Goal: Task Accomplishment & Management: Use online tool/utility

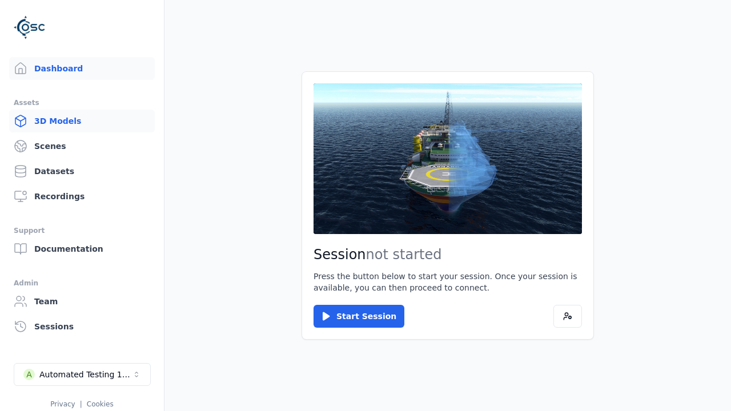
click at [82, 121] on link "3D Models" at bounding box center [82, 121] width 146 height 23
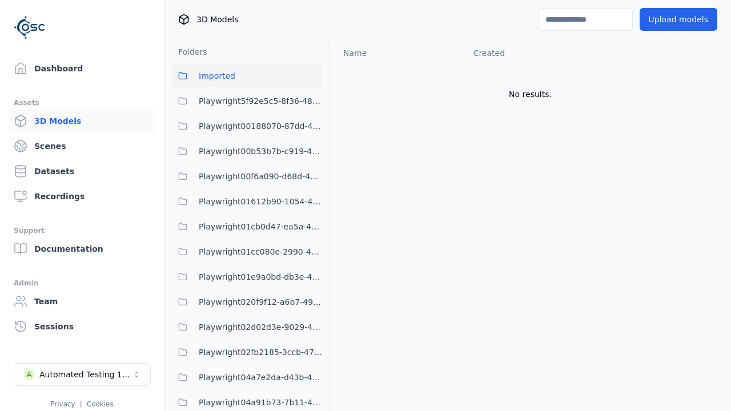
scroll to position [27642, 0]
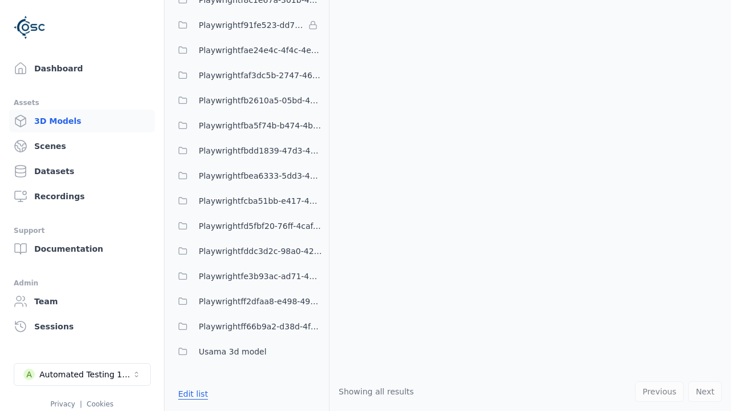
click at [191, 393] on button "Edit list" at bounding box center [192, 394] width 43 height 21
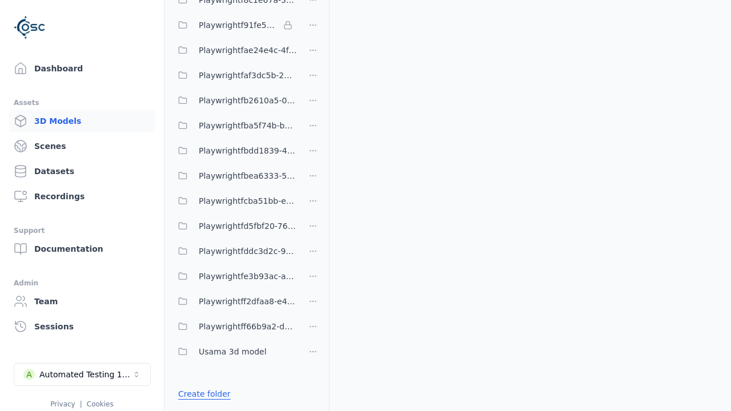
click at [202, 393] on link "Create folder" at bounding box center [204, 393] width 53 height 11
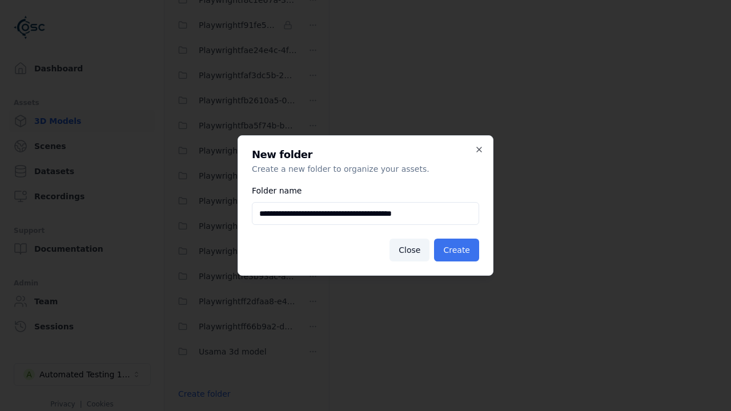
type input "**********"
click at [458, 250] on button "Create" at bounding box center [456, 250] width 45 height 23
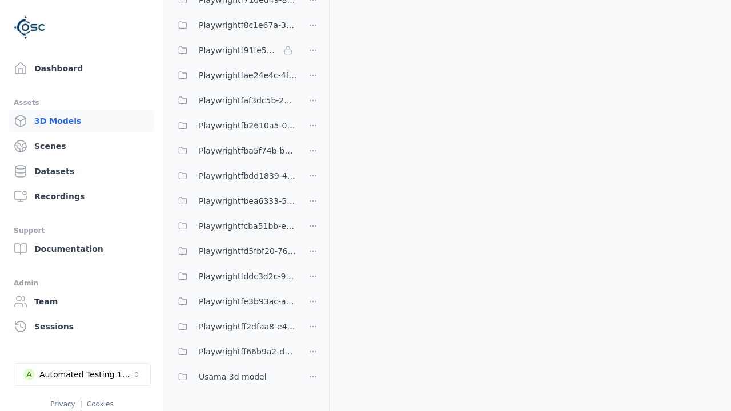
scroll to position [11781, 0]
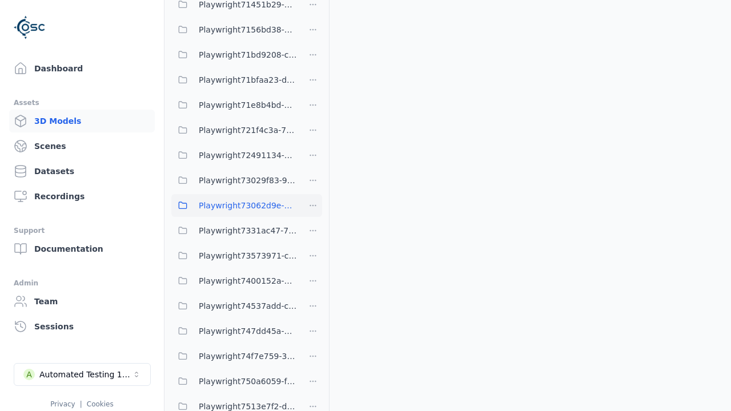
click at [234, 205] on span "Playwright73062d9e-a1ba-417e-a514-e4f67503f721" at bounding box center [248, 206] width 98 height 14
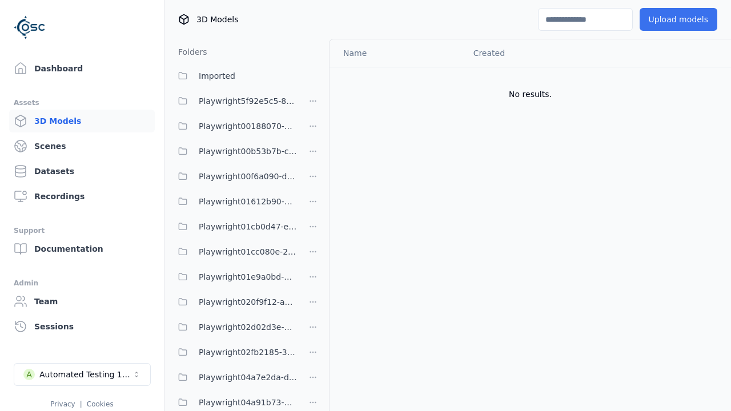
click at [680, 19] on button "Upload models" at bounding box center [679, 19] width 78 height 23
